Goal: Information Seeking & Learning: Learn about a topic

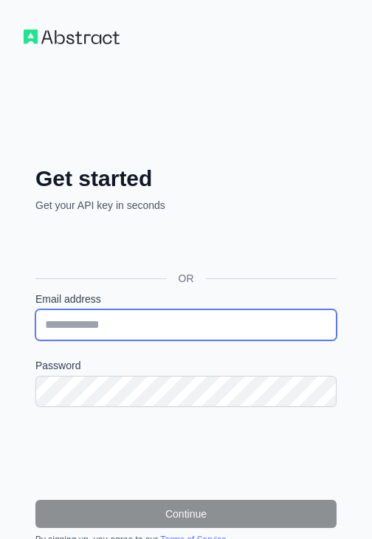
click at [161, 321] on input "Email address" at bounding box center [185, 325] width 301 height 31
type input "**********"
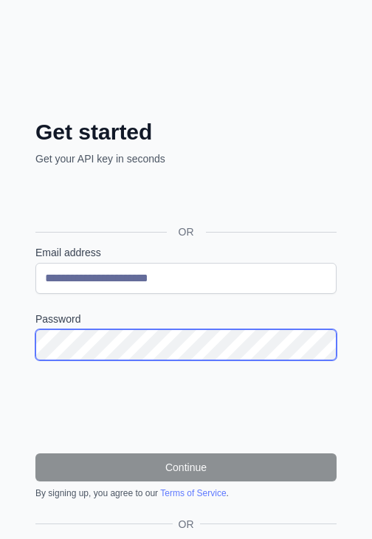
scroll to position [47, 0]
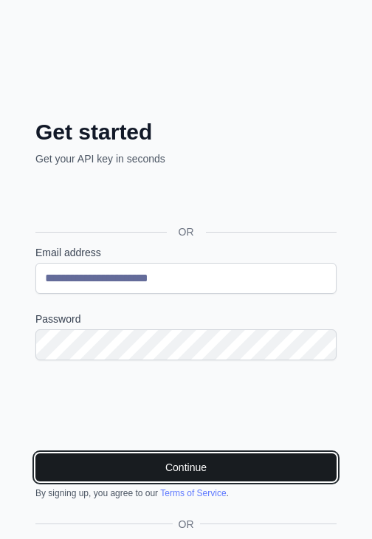
click at [115, 462] on button "Continue" at bounding box center [185, 468] width 301 height 28
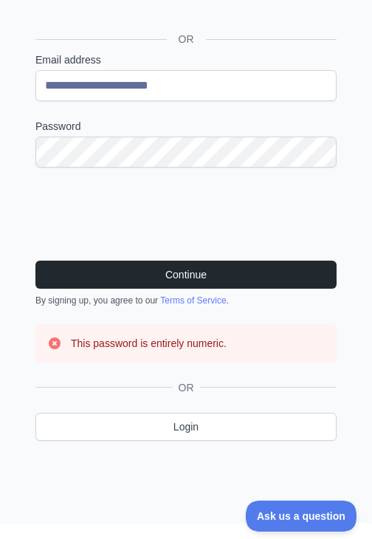
scroll to position [0, 0]
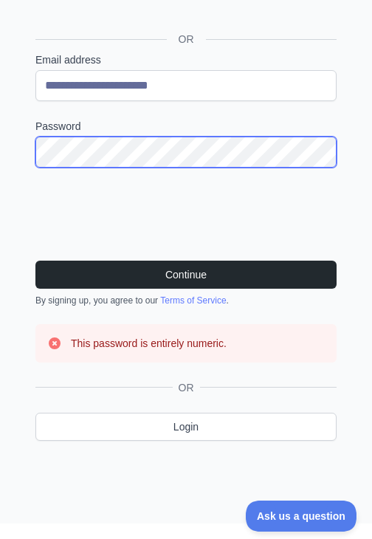
click at [1, 165] on div "**********" at bounding box center [186, 142] width 372 height 763
click at [35, 261] on button "Continue" at bounding box center [185, 275] width 301 height 28
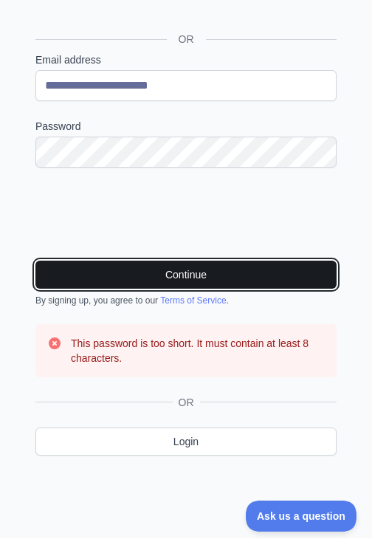
click at [129, 269] on button "Continue" at bounding box center [185, 275] width 301 height 28
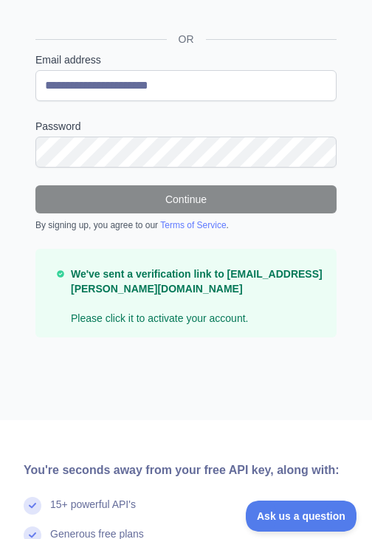
scroll to position [66, 0]
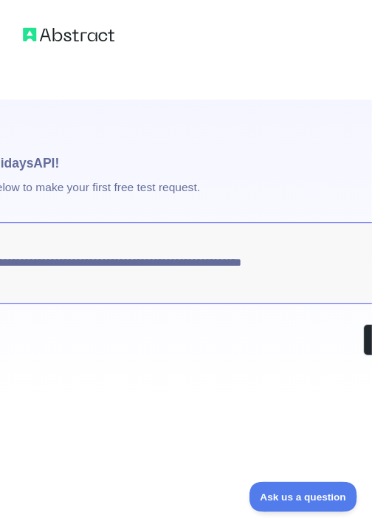
scroll to position [0, 95]
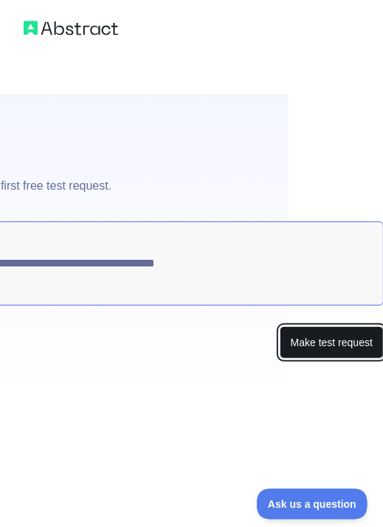
click at [298, 351] on button "Make test request" at bounding box center [332, 343] width 104 height 33
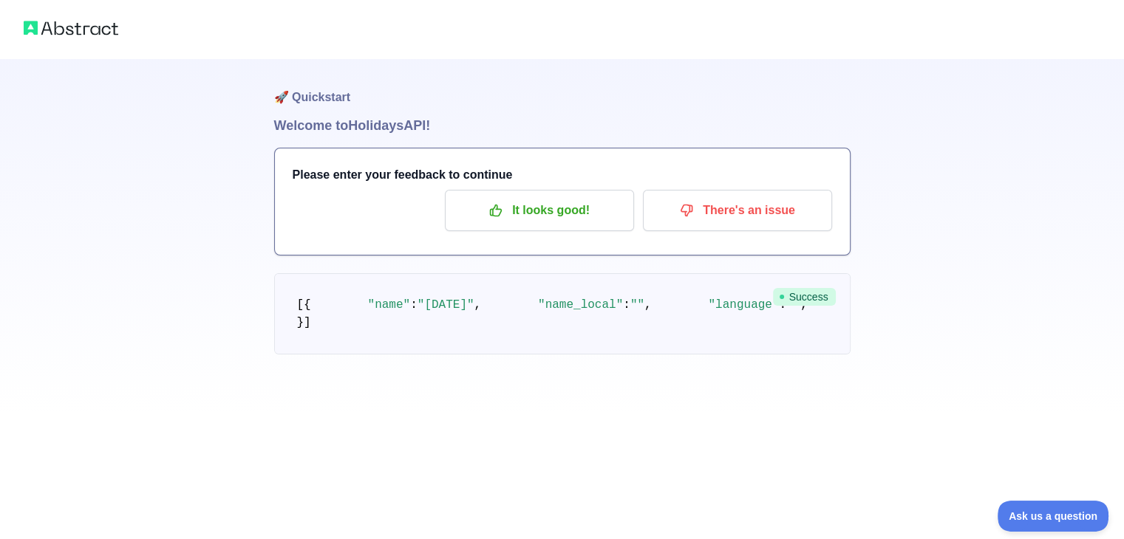
scroll to position [122, 0]
drag, startPoint x: 366, startPoint y: 286, endPoint x: 272, endPoint y: 257, distance: 98.1
click at [272, 257] on div "🚀 Quickstart Welcome to Holidays API! Please enter your feedback to continue It…" at bounding box center [562, 207] width 1124 height 414
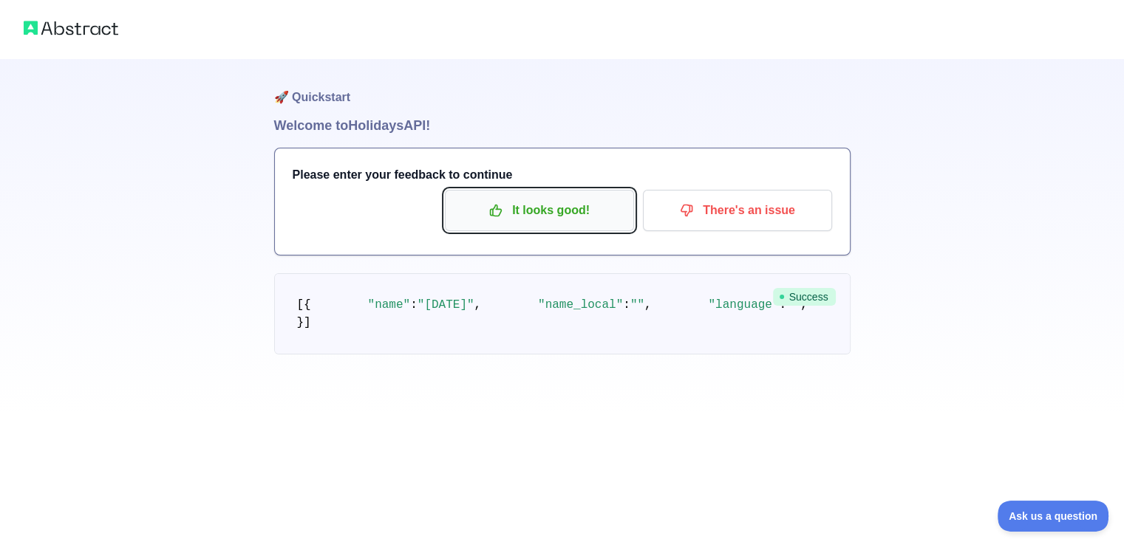
click at [372, 208] on p "It looks good!" at bounding box center [539, 210] width 167 height 25
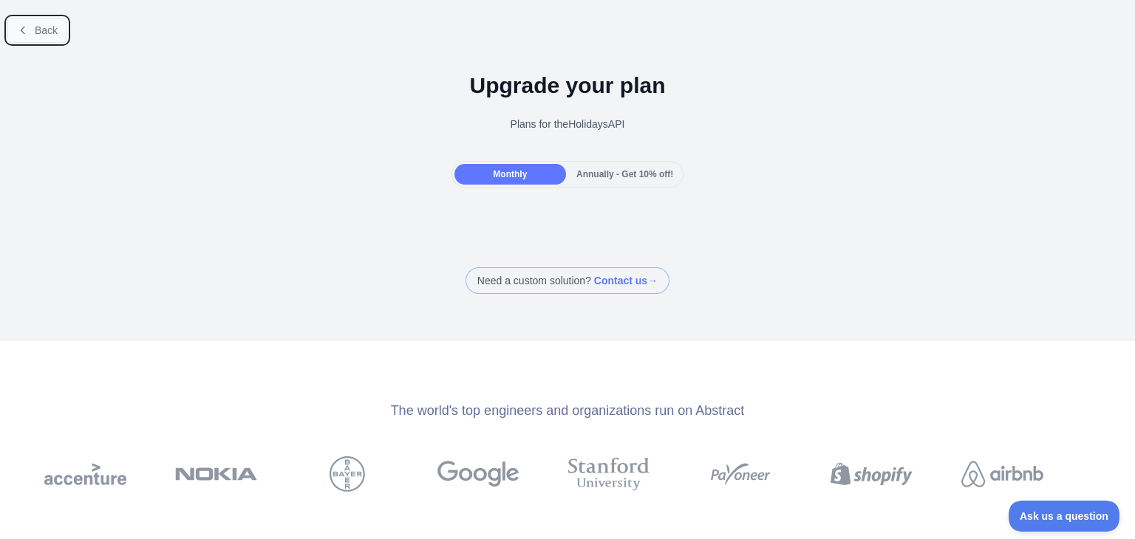
click at [43, 27] on span "Back" at bounding box center [46, 30] width 23 height 12
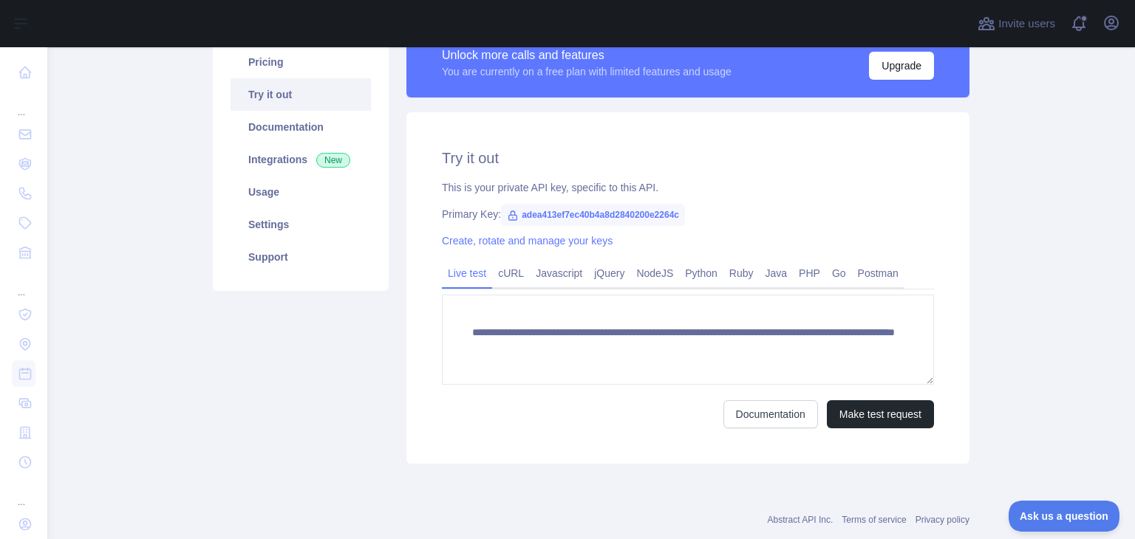
scroll to position [127, 0]
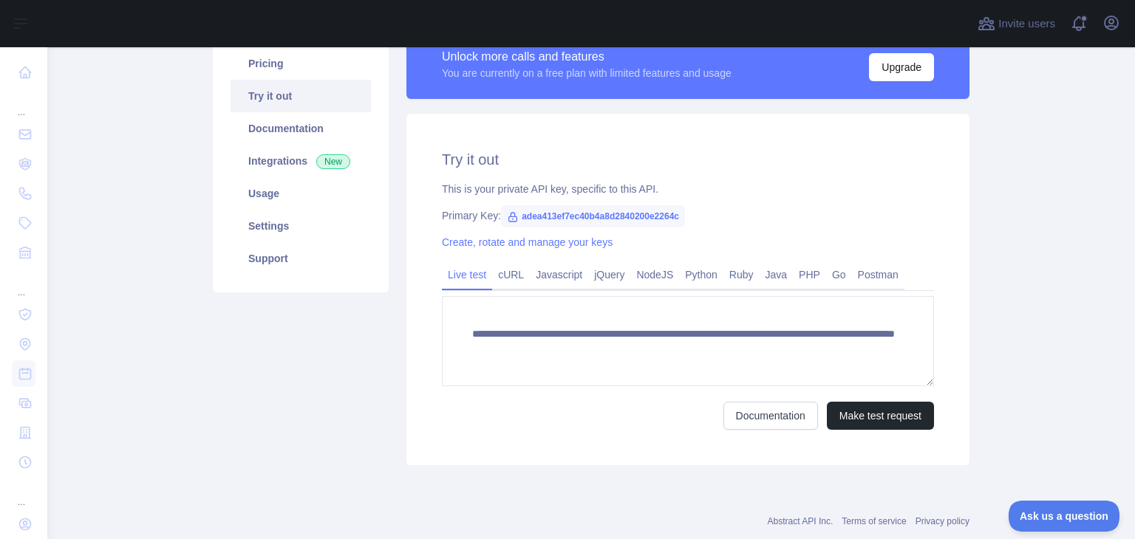
click at [372, 216] on icon at bounding box center [513, 217] width 8 height 9
drag, startPoint x: 672, startPoint y: 214, endPoint x: 513, endPoint y: 208, distance: 159.0
click at [372, 208] on span "adea413ef7ec40b4a8d2840200e2264c" at bounding box center [593, 216] width 184 height 22
copy span "adea413ef7ec40b4a8d2840200e2264c"
click at [372, 154] on h2 "Try it out" at bounding box center [688, 159] width 492 height 21
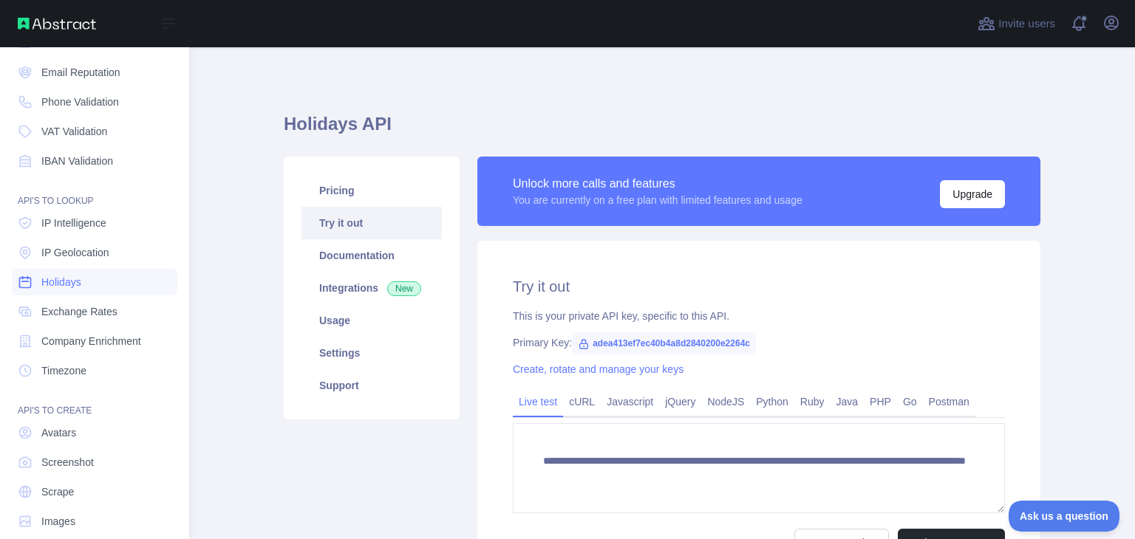
scroll to position [111, 0]
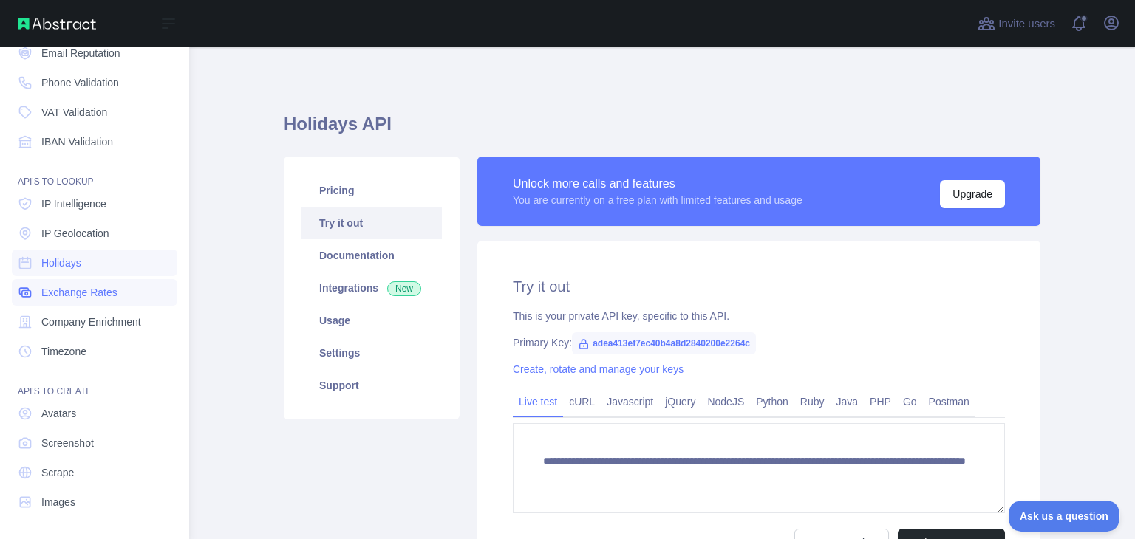
click at [104, 293] on span "Exchange Rates" at bounding box center [79, 292] width 76 height 15
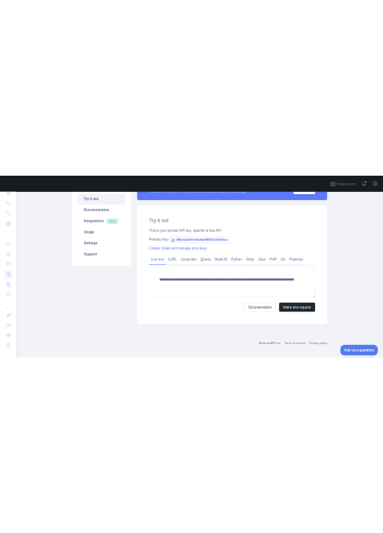
scroll to position [154, 0]
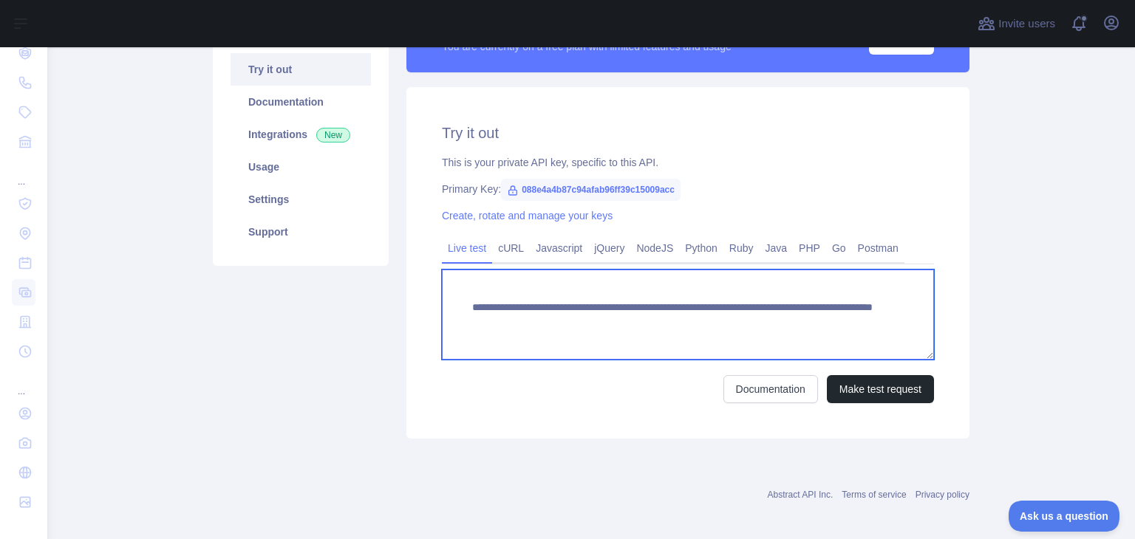
drag, startPoint x: 462, startPoint y: 304, endPoint x: 804, endPoint y: 330, distance: 343.1
click at [372, 330] on textarea "**********" at bounding box center [688, 315] width 492 height 90
click at [372, 324] on textarea "**********" at bounding box center [688, 315] width 492 height 90
drag, startPoint x: 796, startPoint y: 355, endPoint x: 807, endPoint y: 325, distance: 31.6
click at [372, 325] on textarea "**********" at bounding box center [688, 315] width 492 height 90
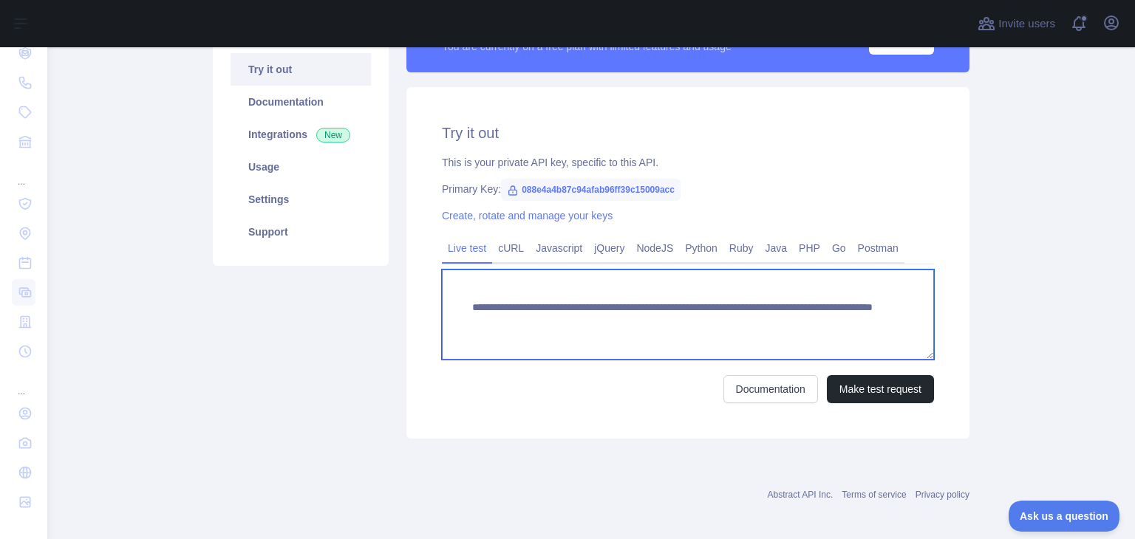
drag, startPoint x: 807, startPoint y: 325, endPoint x: 453, endPoint y: 281, distance: 356.5
click at [372, 281] on textarea "**********" at bounding box center [688, 315] width 492 height 90
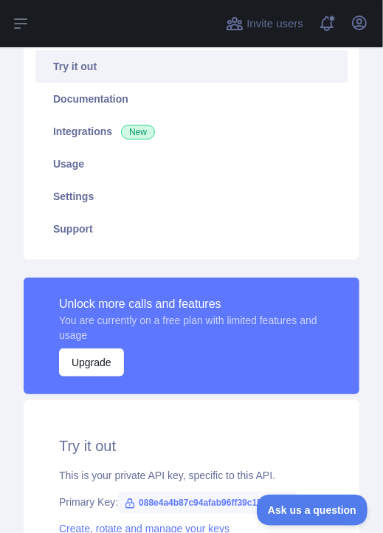
click at [154, 270] on div "**********" at bounding box center [192, 383] width 336 height 779
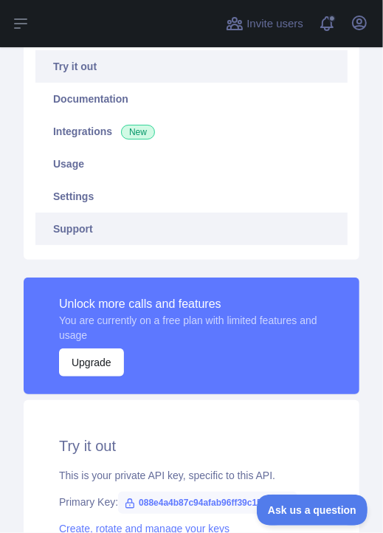
click at [93, 213] on link "Support" at bounding box center [191, 229] width 312 height 33
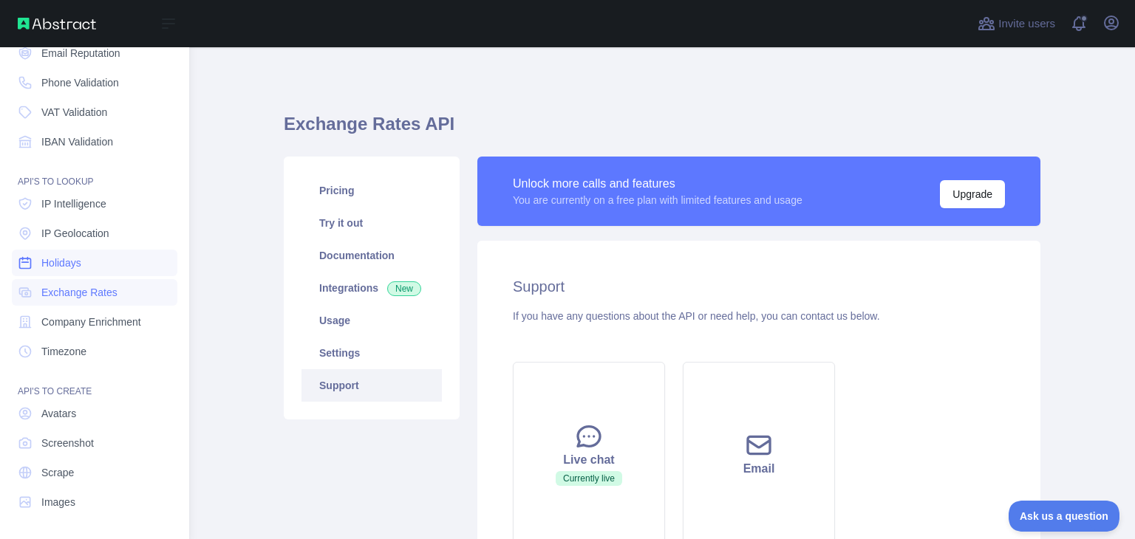
click at [77, 267] on span "Holidays" at bounding box center [61, 263] width 40 height 15
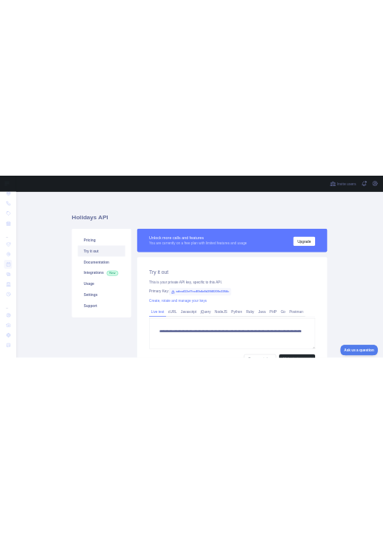
scroll to position [126, 0]
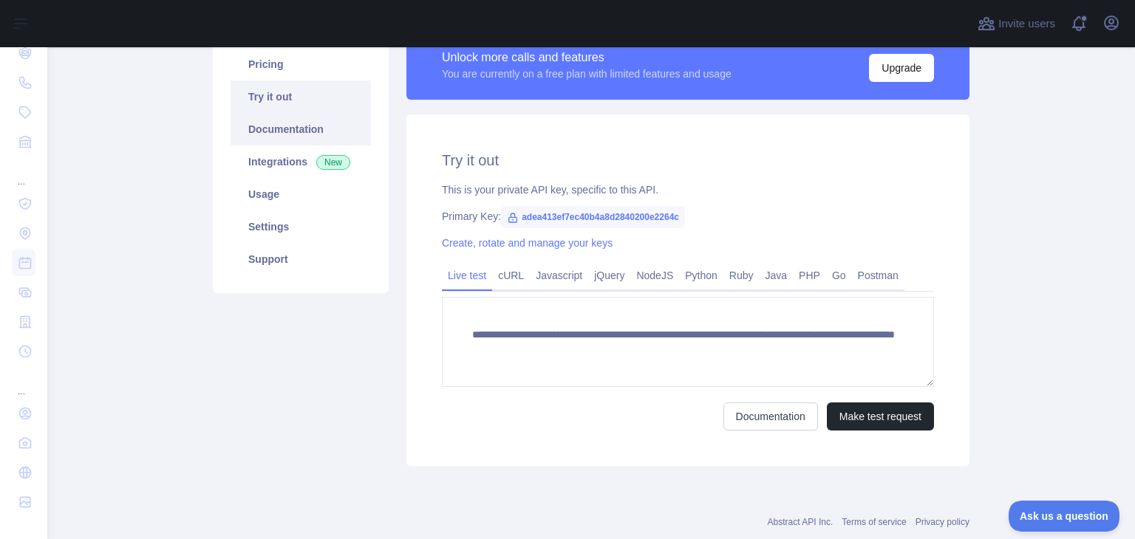
click at [304, 133] on link "Documentation" at bounding box center [300, 129] width 140 height 33
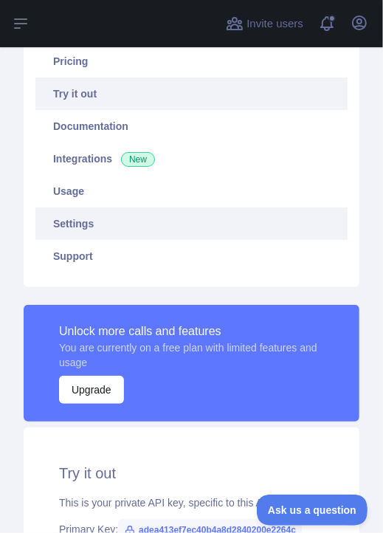
scroll to position [0, 0]
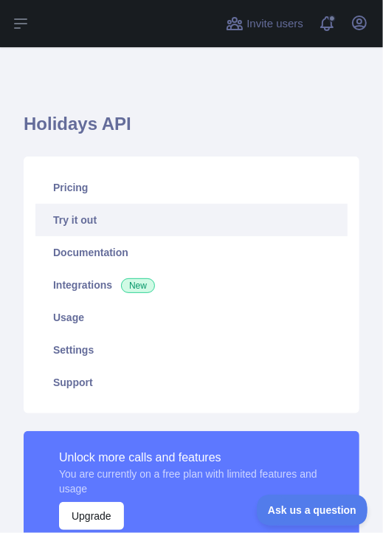
click at [124, 222] on link "Try it out" at bounding box center [191, 220] width 312 height 33
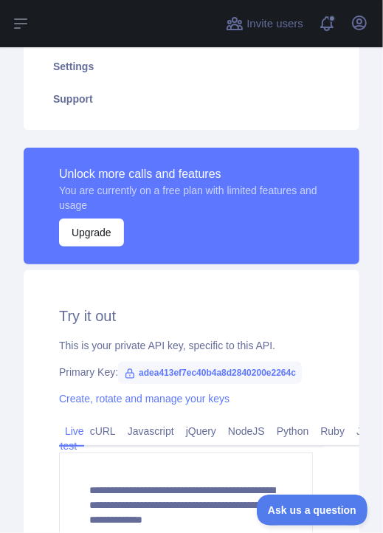
scroll to position [492, 0]
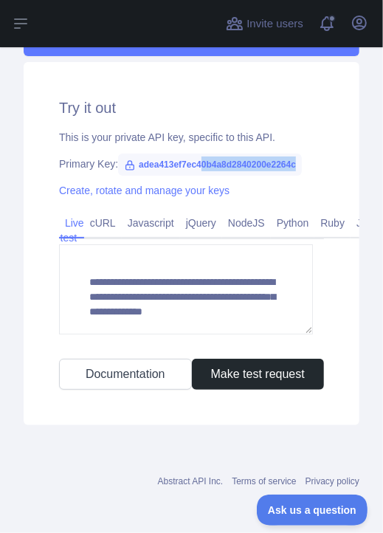
drag, startPoint x: 294, startPoint y: 163, endPoint x: 197, endPoint y: 166, distance: 96.8
click at [197, 166] on span "adea413ef7ec40b4a8d2840200e2264c" at bounding box center [210, 165] width 184 height 22
drag, startPoint x: 134, startPoint y: 164, endPoint x: 338, endPoint y: 170, distance: 204.7
click at [338, 170] on div "**********" at bounding box center [192, 243] width 336 height 363
copy span "adea413ef7ec40b4a8d2840200e2264c"
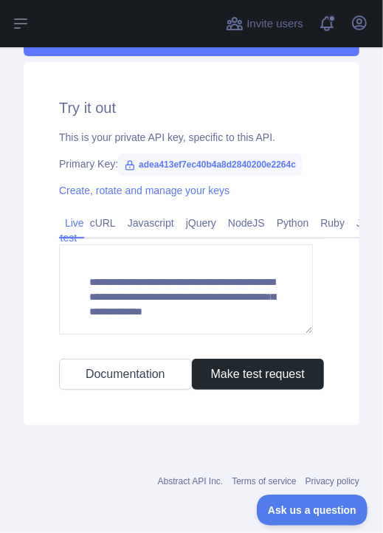
click at [4, 104] on div "**********" at bounding box center [191, 45] width 383 height 980
